Goal: Information Seeking & Learning: Learn about a topic

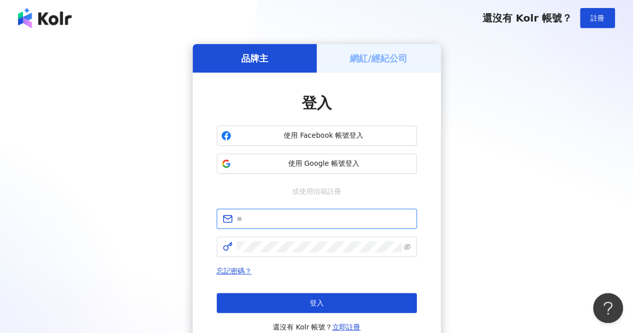
click at [302, 219] on input "text" at bounding box center [324, 218] width 174 height 11
paste input "**********"
type input "**********"
click button "登入" at bounding box center [317, 303] width 200 height 20
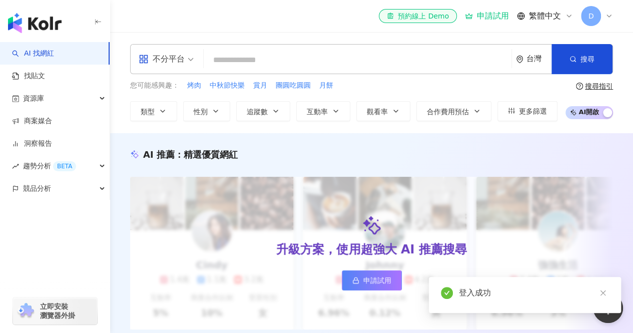
click at [493, 17] on div "申請試用" at bounding box center [487, 16] width 44 height 10
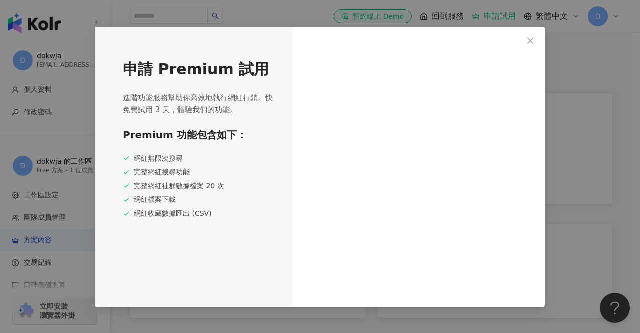
click at [270, 39] on div "申請 Premium 試用 進階功能服務幫助你高效地執行網紅行銷。快免費試用 3 天，體驗我們的功能。 Premium 功能包含如下： 網紅無限次搜尋 完整網…" at bounding box center [194, 167] width 198 height 280
drag, startPoint x: 189, startPoint y: 227, endPoint x: 212, endPoint y: 257, distance: 37.5
click at [188, 230] on div "申請 Premium 試用 進階功能服務幫助你高效地執行網紅行銷。快免費試用 3 天，體驗我們的功能。 Premium 功能包含如下： 網紅無限次搜尋 完整網…" at bounding box center [194, 167] width 198 height 280
click at [223, 263] on div "申請 Premium 試用 進階功能服務幫助你高效地執行網紅行銷。快免費試用 3 天，體驗我們的功能。 Premium 功能包含如下： 網紅無限次搜尋 完整網…" at bounding box center [194, 167] width 198 height 280
drag, startPoint x: 258, startPoint y: 265, endPoint x: 265, endPoint y: 266, distance: 7.0
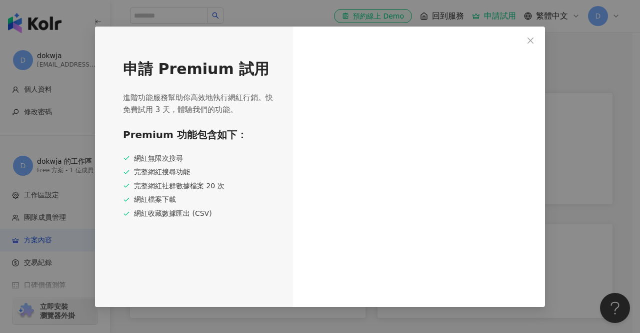
click at [262, 266] on div "申請 Premium 試用 進階功能服務幫助你高效地執行網紅行銷。快免費試用 3 天，體驗我們的功能。 Premium 功能包含如下： 網紅無限次搜尋 完整網…" at bounding box center [194, 167] width 198 height 280
drag, startPoint x: 281, startPoint y: 94, endPoint x: 310, endPoint y: 58, distance: 46.2
click at [303, 74] on div "申請 Premium 試用 進階功能服務幫助你高效地執行網紅行銷。快免費試用 3 天，體驗我們的功能。 Premium 功能包含如下： 網紅無限次搜尋 完整網…" at bounding box center [320, 167] width 450 height 280
click at [510, 40] on icon "close" at bounding box center [531, 41] width 8 height 8
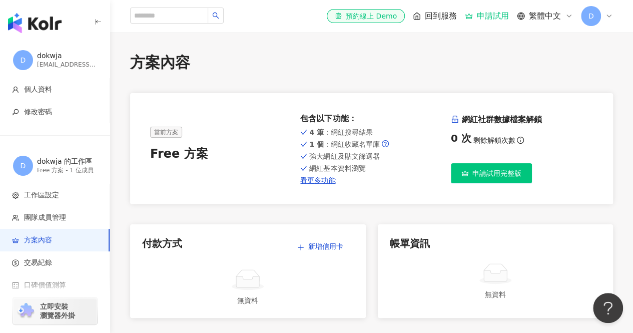
click at [40, 24] on img "button" at bounding box center [35, 23] width 54 height 20
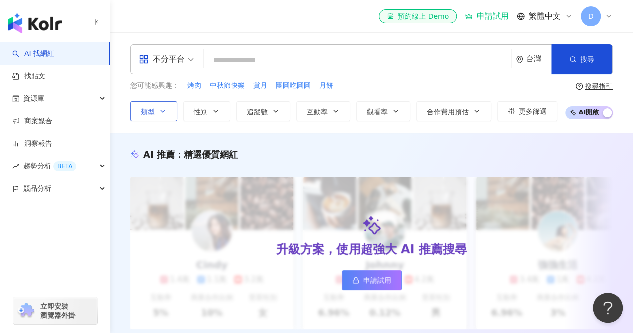
click at [156, 112] on button "類型" at bounding box center [153, 111] width 47 height 20
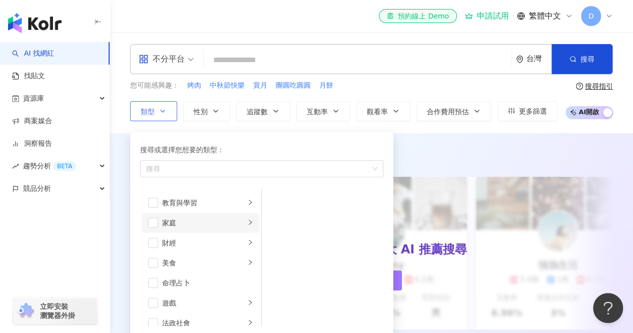
scroll to position [100, 0]
click at [152, 240] on span "button" at bounding box center [153, 240] width 10 height 10
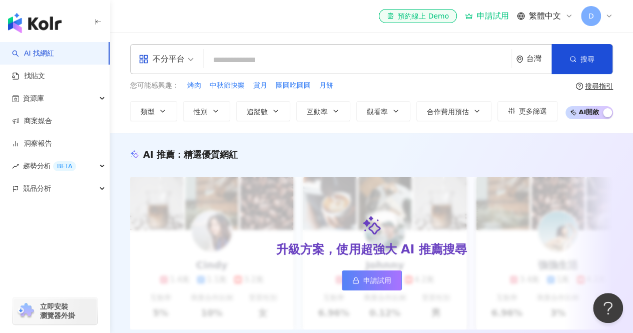
click at [125, 173] on div "AI 推薦 ： 精選優質網紅 升級方案，使用超強大 AI 推薦搜尋 申請試用 Cindy 1.4萬 1.1萬 3.2萬 互動率 5% 商業合作比例 10% 受…" at bounding box center [371, 251] width 523 height 206
click at [277, 111] on icon "button" at bounding box center [276, 111] width 8 height 8
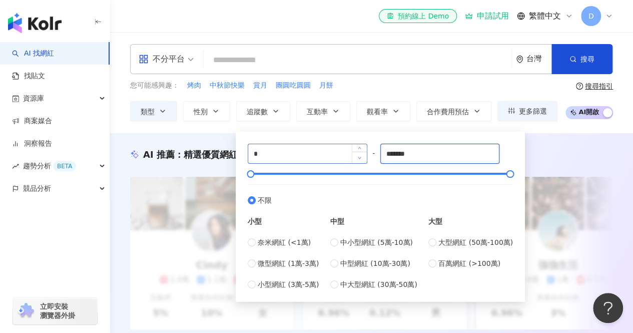
drag, startPoint x: 426, startPoint y: 157, endPoint x: 357, endPoint y: 157, distance: 69.0
click at [358, 157] on div "* - ******* 不限 小型 奈米網紅 (<1萬) 微型網紅 (1萬-3萬) 小型網紅 (3萬-5萬) 中型 中小型網紅 (5萬-10萬) 中型網紅 (…" at bounding box center [380, 217] width 265 height 146
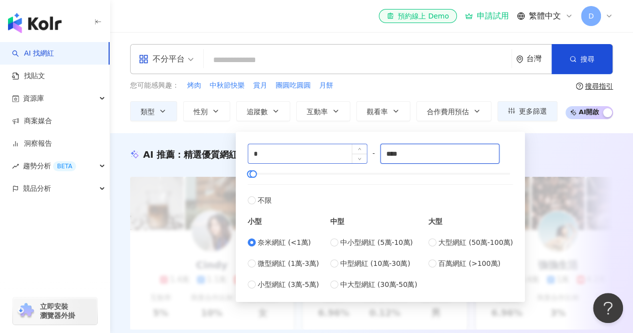
type input "****"
drag, startPoint x: 283, startPoint y: 155, endPoint x: 167, endPoint y: 140, distance: 117.0
type input "****"
drag, startPoint x: 410, startPoint y: 156, endPoint x: 371, endPoint y: 154, distance: 38.6
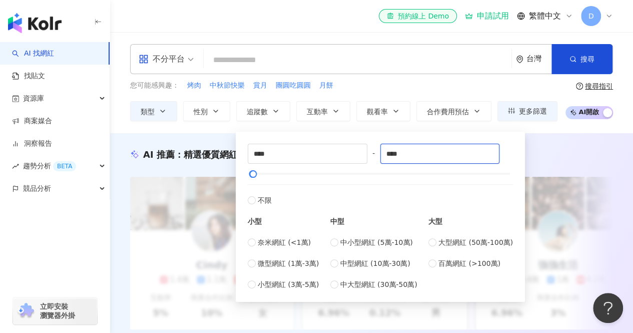
click at [371, 154] on div "**** - **** 不限 小型 奈米網紅 (<1萬) 微型網紅 (1萬-3萬) 小型網紅 (3萬-5萬) 中型 中小型網紅 (5萬-10萬) 中型網紅 (…" at bounding box center [380, 217] width 265 height 146
type input "****"
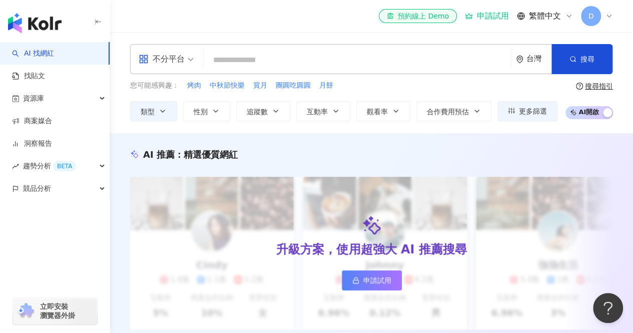
click at [114, 135] on div "AI 推薦 ： 精選優質網紅 升級方案，使用超強大 AI 推薦搜尋 申請試用 Cindy 1.4萬 1.1萬 3.2萬 互動率 5% 商業合作比例 10% 受…" at bounding box center [371, 249] width 523 height 232
click at [229, 58] on input "search" at bounding box center [358, 60] width 300 height 19
click at [220, 59] on input "search" at bounding box center [358, 60] width 300 height 19
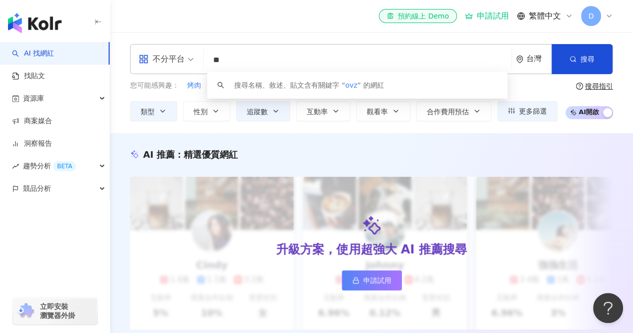
type input "*"
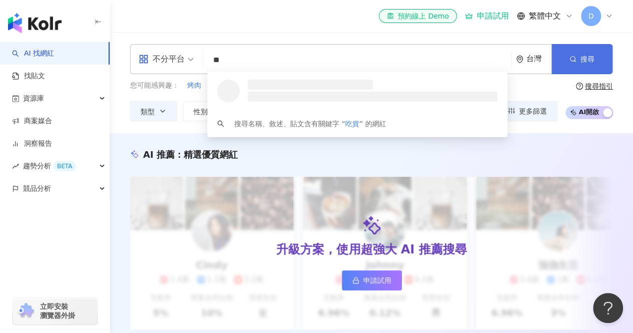
type input "**"
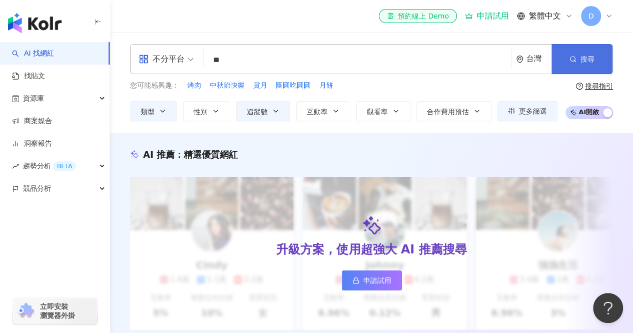
click at [510, 61] on span "搜尋" at bounding box center [587, 59] width 14 height 8
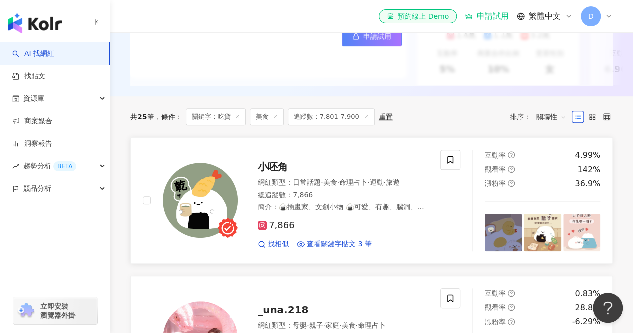
scroll to position [250, 0]
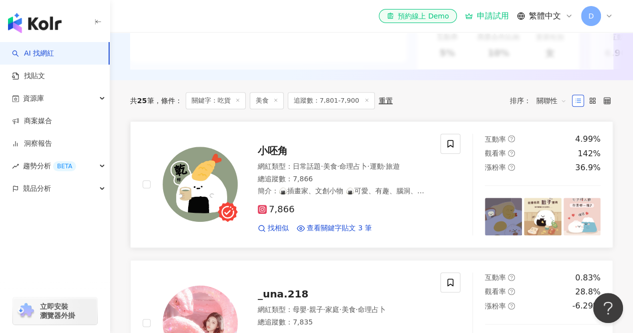
click at [278, 156] on span "小呸角" at bounding box center [273, 151] width 30 height 12
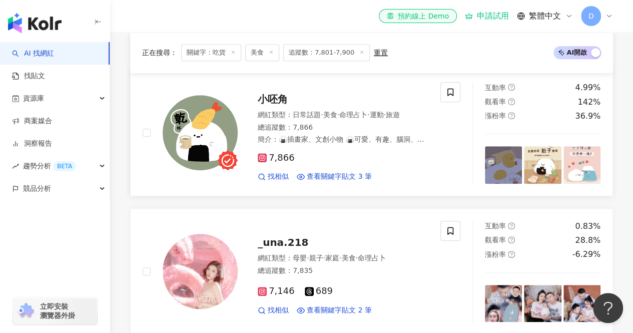
scroll to position [350, 0]
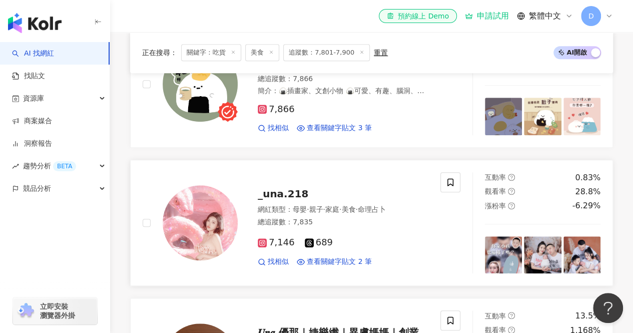
click at [287, 200] on span "_una.218" at bounding box center [283, 194] width 51 height 12
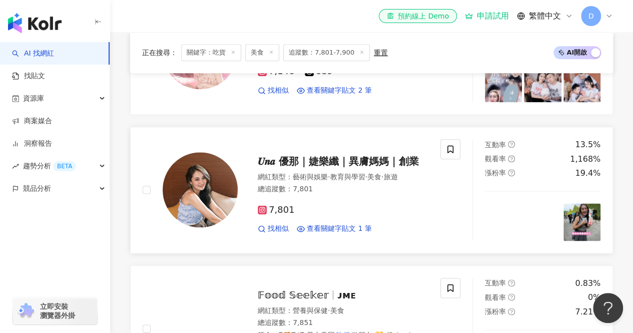
scroll to position [550, 0]
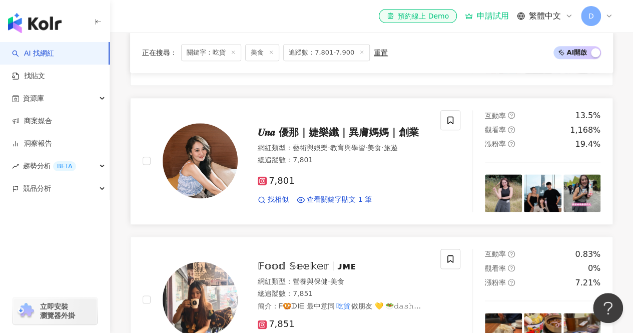
click at [319, 138] on span "𝑼𝒏𝒂 優那｜婕樂纖｜異膚媽媽｜創業" at bounding box center [338, 132] width 161 height 12
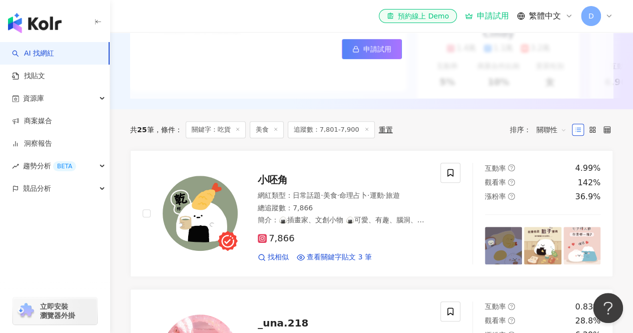
scroll to position [150, 0]
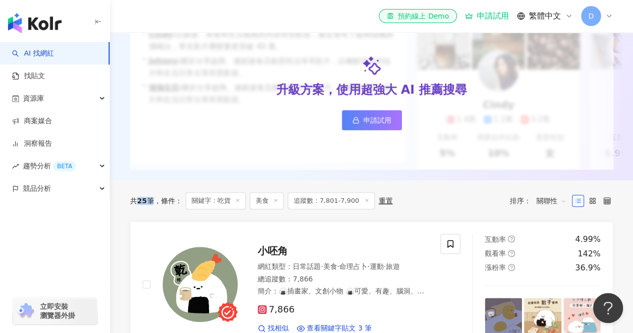
drag, startPoint x: 145, startPoint y: 207, endPoint x: 137, endPoint y: 207, distance: 8.0
click at [137, 205] on div "共 25 筆" at bounding box center [142, 201] width 24 height 8
drag, startPoint x: 319, startPoint y: 207, endPoint x: 355, endPoint y: 208, distance: 36.0
click at [355, 208] on span "追蹤數：7,801-7,900" at bounding box center [331, 200] width 87 height 17
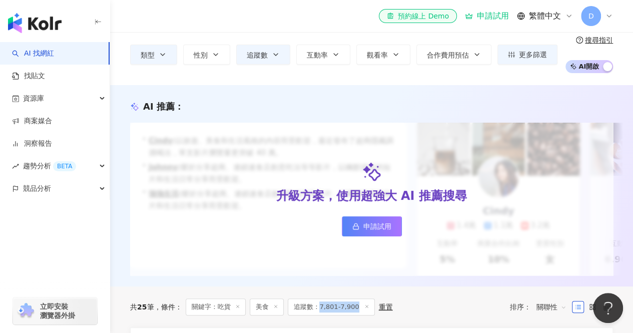
scroll to position [0, 0]
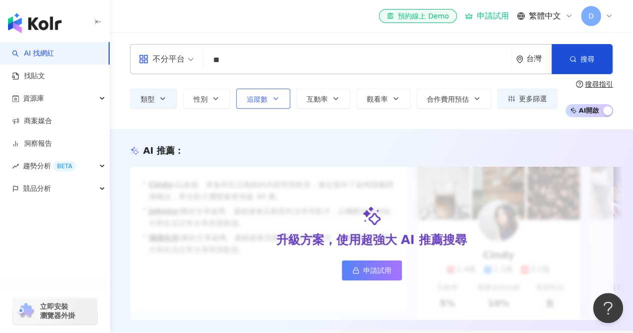
click at [268, 100] on button "追蹤數" at bounding box center [263, 99] width 54 height 20
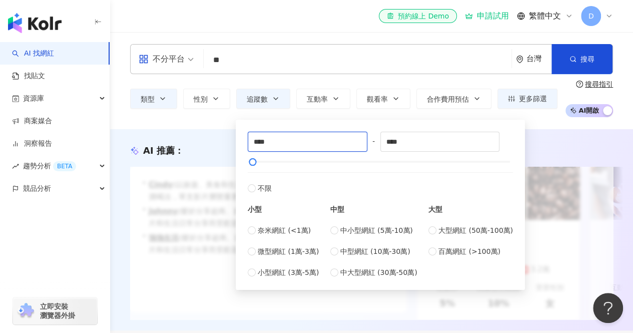
drag, startPoint x: 318, startPoint y: 144, endPoint x: 244, endPoint y: 142, distance: 74.5
drag, startPoint x: 421, startPoint y: 146, endPoint x: 353, endPoint y: 144, distance: 68.1
click at [354, 144] on div "**** - **** 不限 小型 奈米網紅 (<1萬) 微型網紅 (1萬-3萬) 小型網紅 (3萬-5萬) 中型 中小型網紅 (5萬-10萬) 中型網紅 (…" at bounding box center [380, 205] width 265 height 146
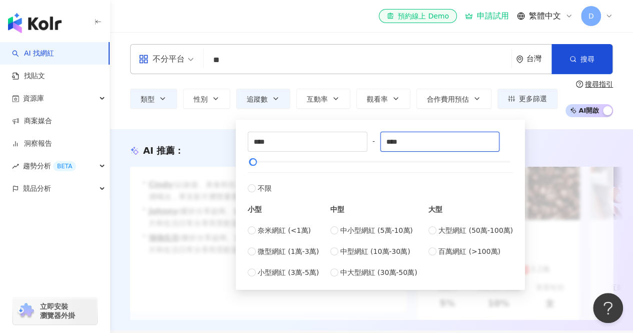
type input "****"
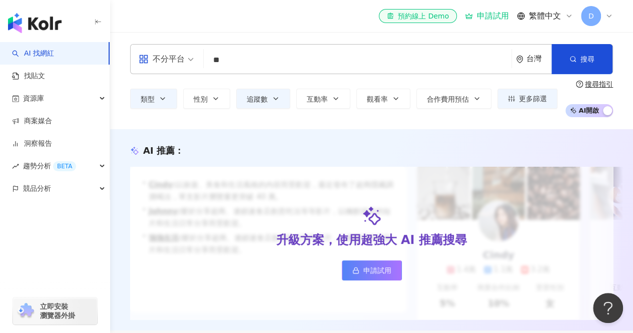
click at [220, 151] on div "AI 推薦 ：" at bounding box center [371, 150] width 483 height 13
click at [262, 101] on span "追蹤數" at bounding box center [257, 99] width 21 height 8
click at [213, 133] on div "AI 推薦 ： 升級方案，使用超強大 AI 推薦搜尋 申請試用 • Cindy : 以旅遊、美食和生活風格的內容而受歡迎，最近發布了超商隱藏調酒喝法，單支影片…" at bounding box center [371, 229] width 523 height 201
click at [510, 58] on span "搜尋" at bounding box center [587, 59] width 14 height 8
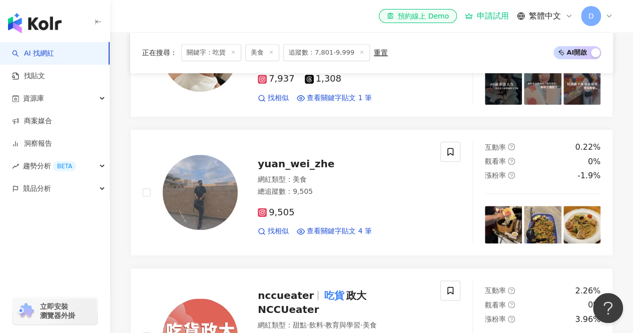
scroll to position [500, 0]
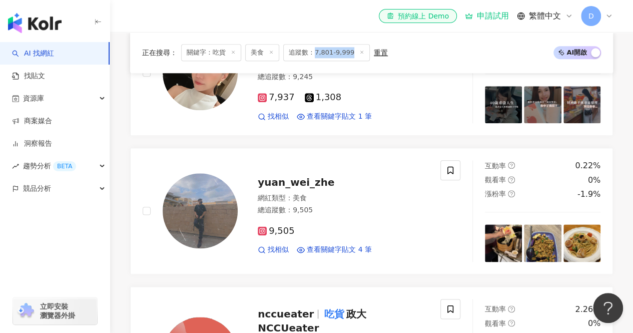
drag, startPoint x: 322, startPoint y: 52, endPoint x: 350, endPoint y: 51, distance: 28.0
click at [350, 51] on span "追蹤數：7,801-9,999" at bounding box center [326, 52] width 87 height 17
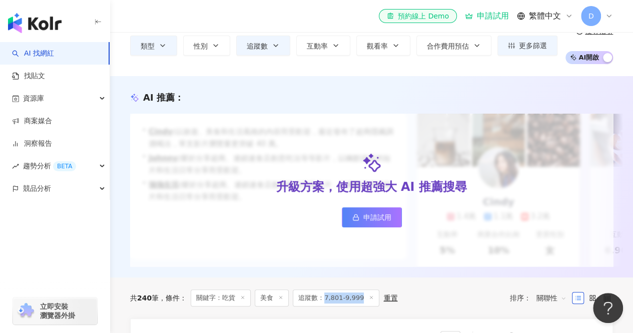
scroll to position [0, 0]
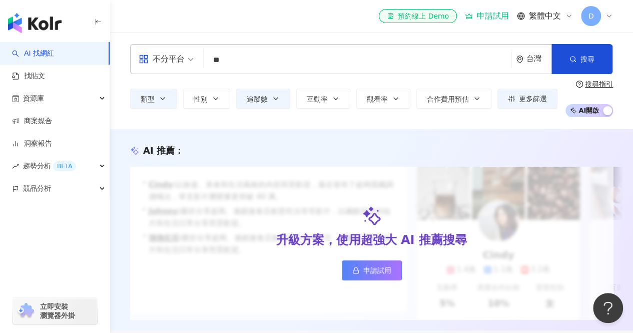
click at [258, 52] on input "**" at bounding box center [358, 60] width 300 height 19
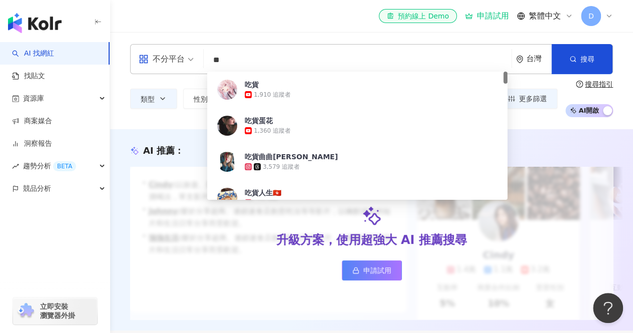
drag, startPoint x: 226, startPoint y: 56, endPoint x: 214, endPoint y: 56, distance: 12.0
click at [215, 55] on input "**" at bounding box center [358, 60] width 300 height 19
paste input "**********"
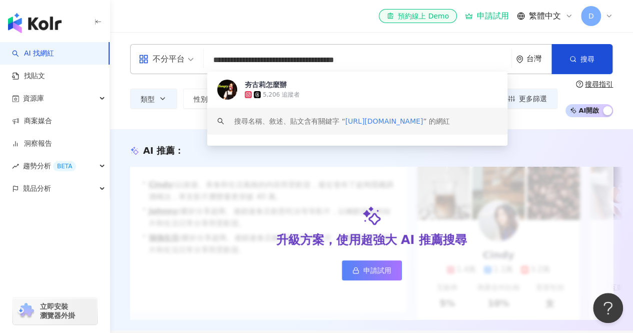
type input "**********"
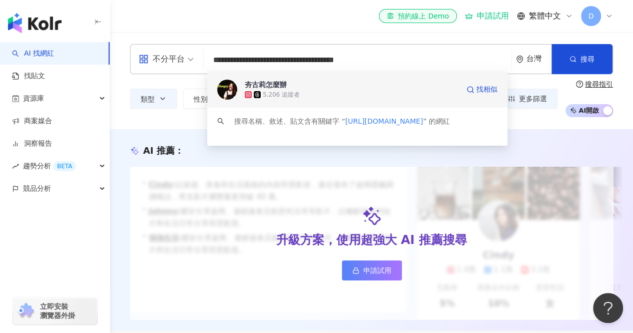
click at [276, 94] on div "5,206 追蹤者" at bounding box center [281, 95] width 37 height 9
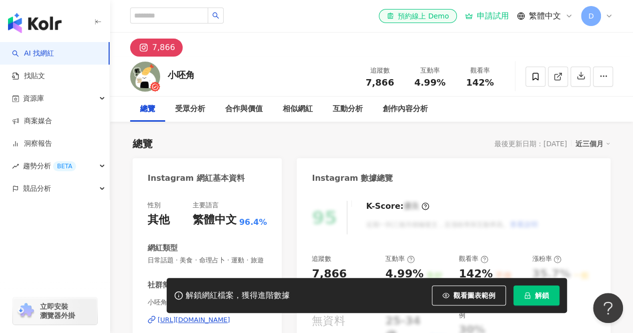
scroll to position [150, 0]
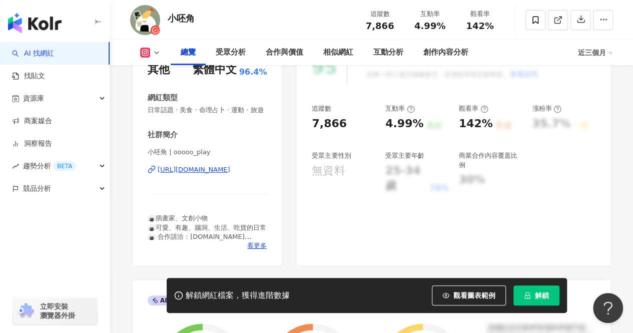
click at [200, 174] on div "https://www.instagram.com/ooooo_play/" at bounding box center [194, 169] width 73 height 9
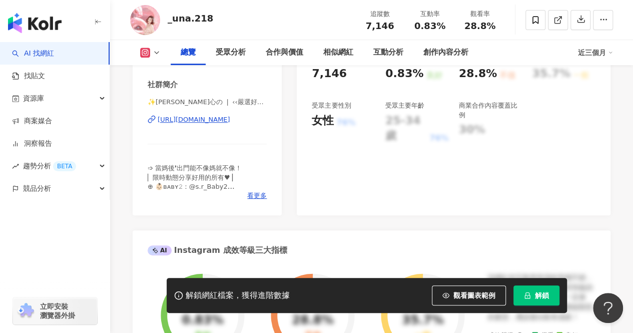
click at [220, 120] on div "https://www.instagram.com/_una.218/" at bounding box center [194, 119] width 73 height 9
click at [219, 126] on div "✨蓁心の ❘ ‹‹嚴選好物♥ | _una.218 https://www.instagram.com/_una.218/" at bounding box center [207, 127] width 119 height 59
click at [220, 117] on div "https://www.instagram.com/_una.218/" at bounding box center [194, 119] width 73 height 9
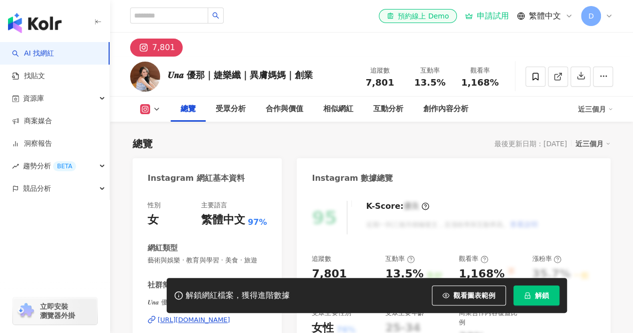
scroll to position [200, 0]
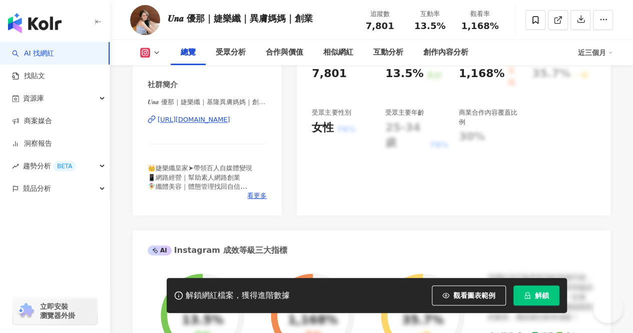
click at [215, 124] on div "https://www.instagram.com/huiiiiii3/" at bounding box center [194, 119] width 73 height 9
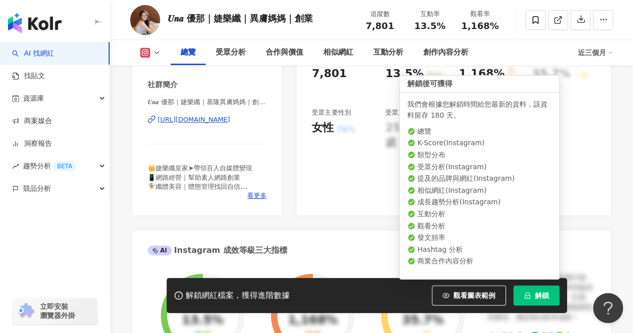
click at [541, 293] on span "解鎖" at bounding box center [542, 295] width 14 height 8
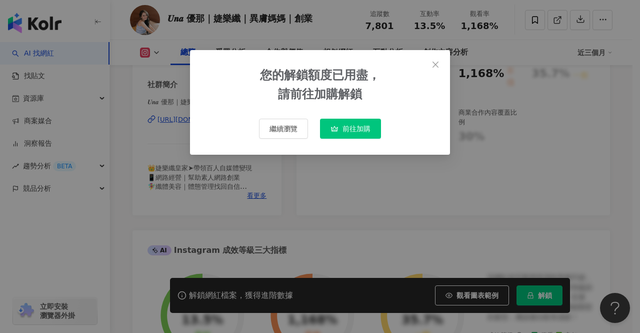
click at [441, 61] on span "Close" at bounding box center [436, 65] width 20 height 8
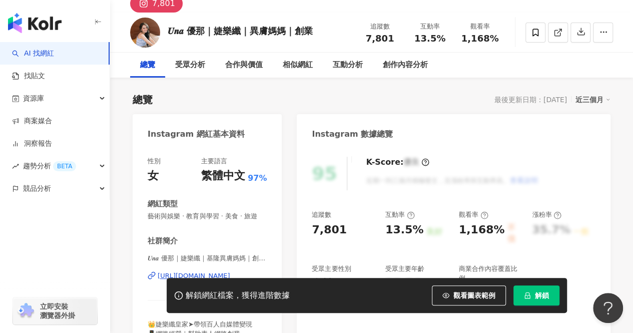
scroll to position [100, 0]
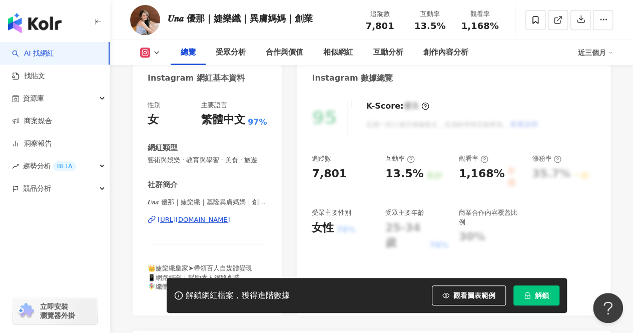
click at [230, 224] on div "https://www.instagram.com/huiiiiii3/" at bounding box center [194, 219] width 73 height 9
